Goal: Find contact information: Find contact information

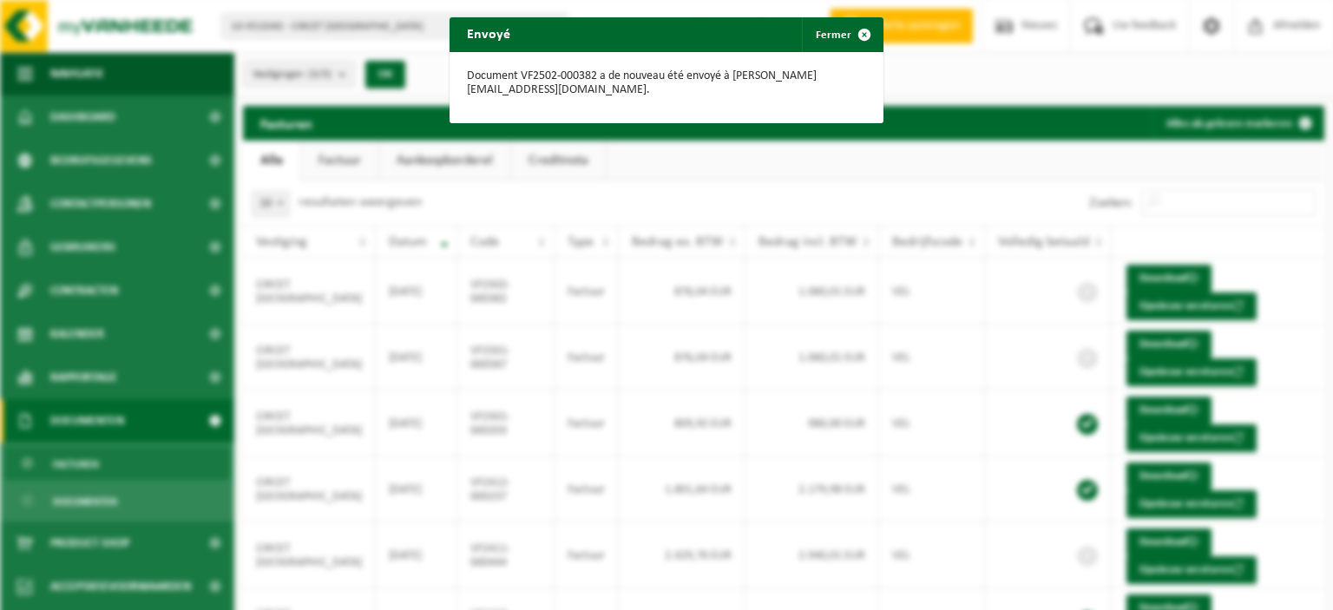
scroll to position [97, 0]
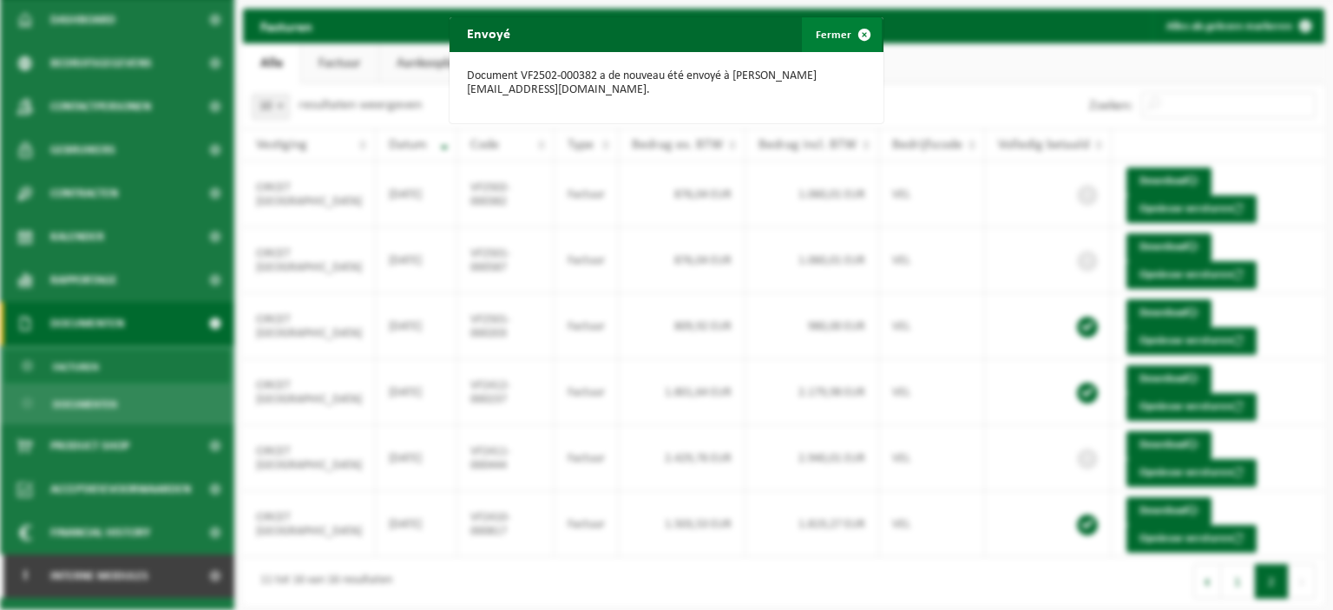
click at [857, 31] on span "button" at bounding box center [864, 34] width 35 height 35
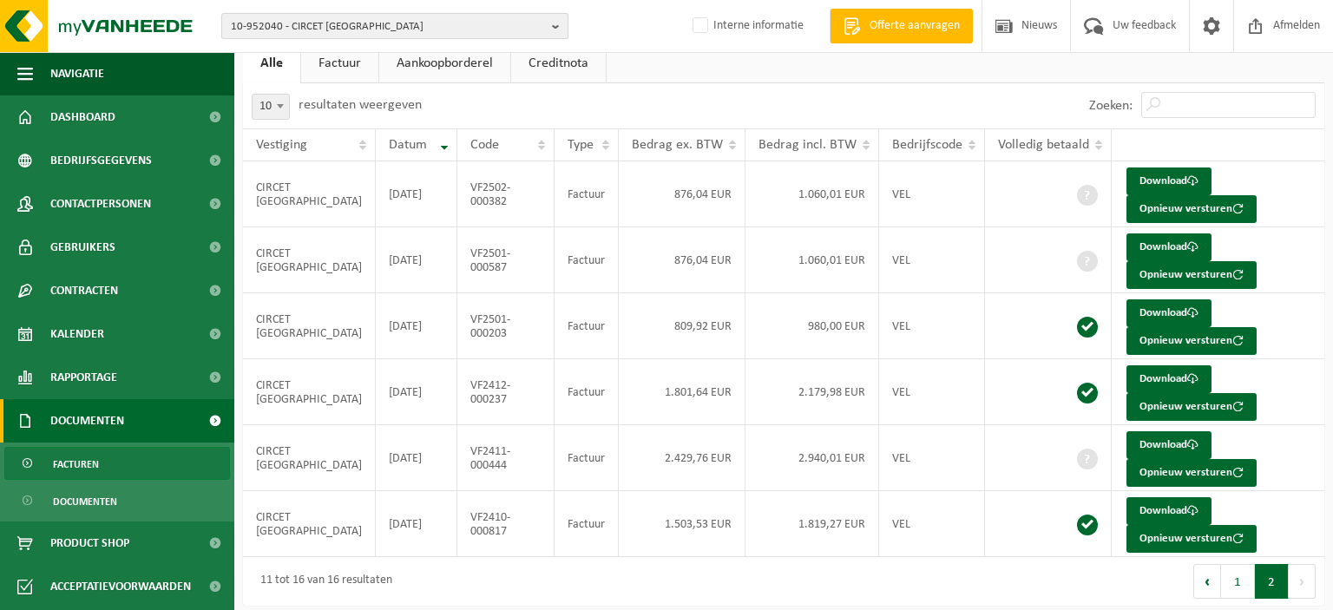
click at [551, 27] on button "10-952040 - CIRCET BELGIUM" at bounding box center [394, 26] width 347 height 26
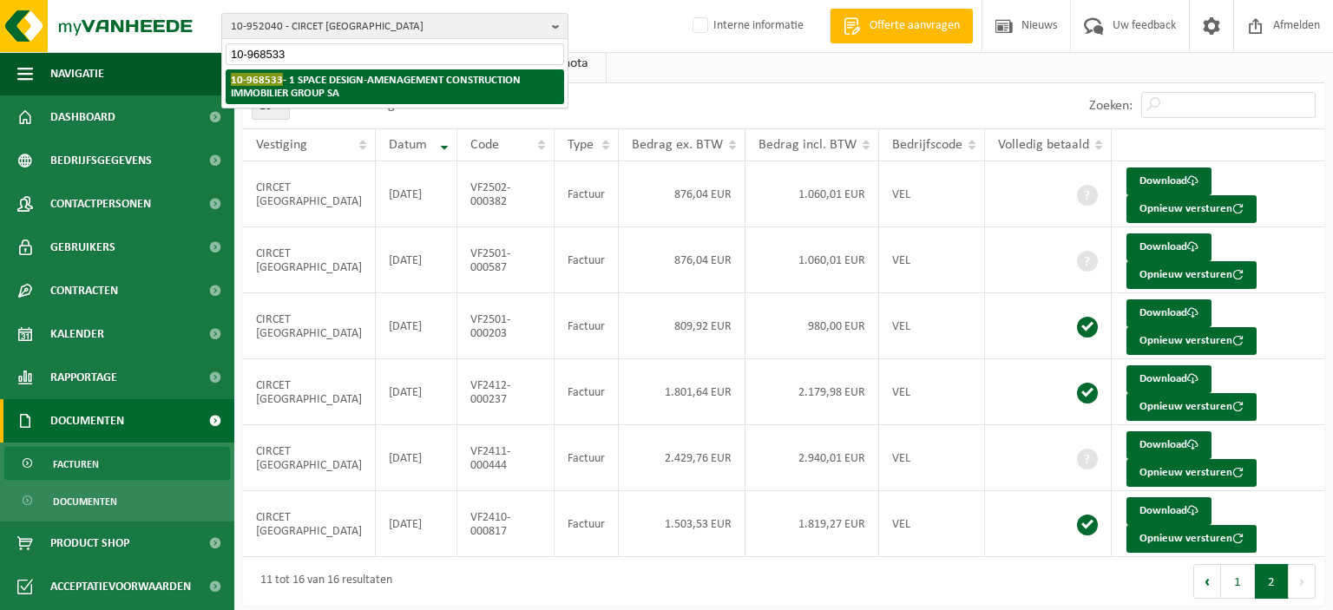
type input "10-968533"
click at [405, 84] on strong "10-968533 - 1 SPACE DESIGN-AMENAGEMENT CONSTRUCTION IMMOBILIER GROUP SA" at bounding box center [376, 86] width 290 height 26
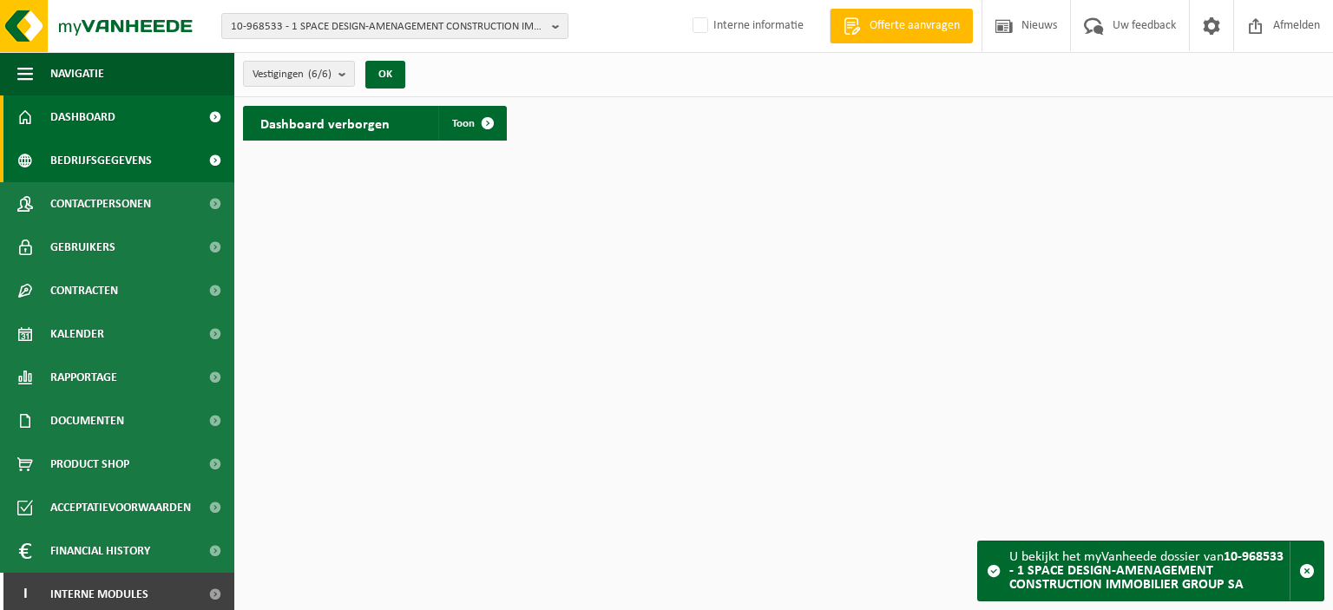
click at [130, 161] on span "Bedrijfsgegevens" at bounding box center [101, 160] width 102 height 43
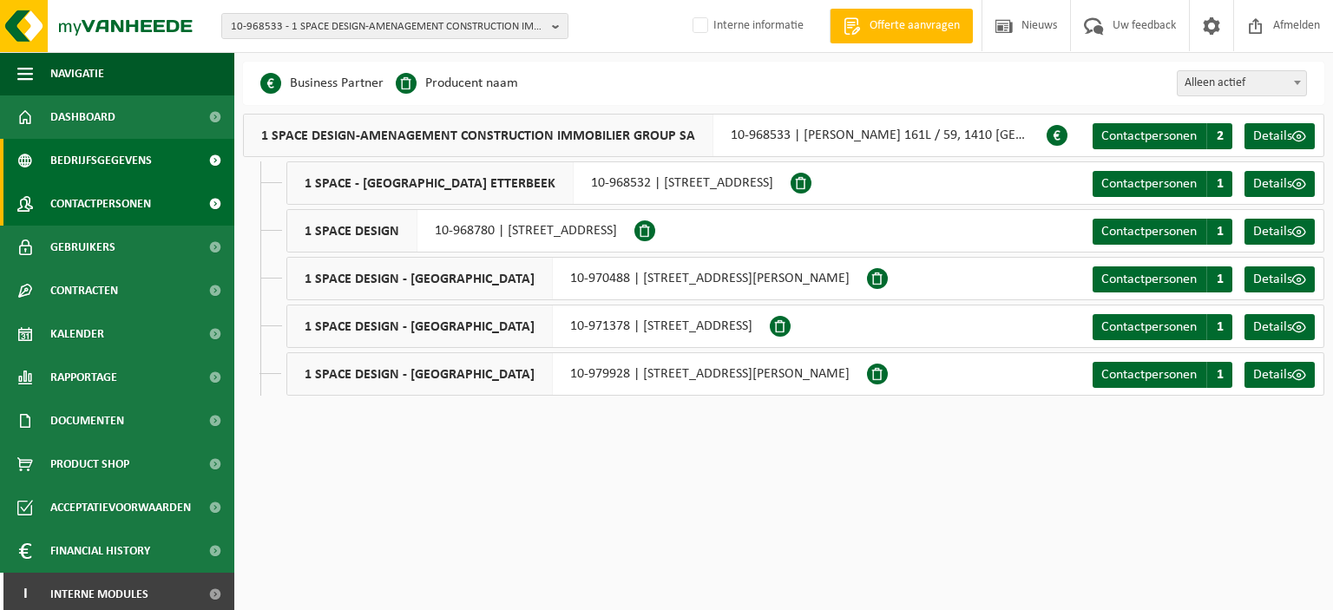
click at [110, 201] on span "Contactpersonen" at bounding box center [100, 203] width 101 height 43
